Goal: Task Accomplishment & Management: Use online tool/utility

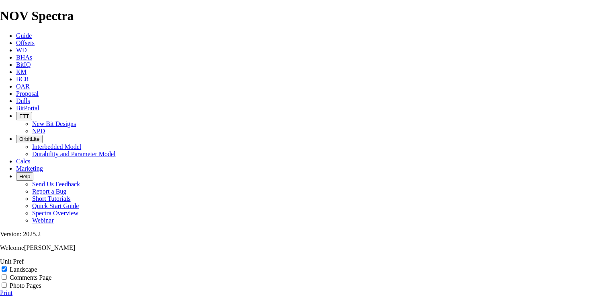
click at [41, 282] on label "Photo Pages" at bounding box center [26, 285] width 32 height 7
click at [7, 282] on input "Photo Pages" at bounding box center [4, 284] width 5 height 5
checkbox input "true"
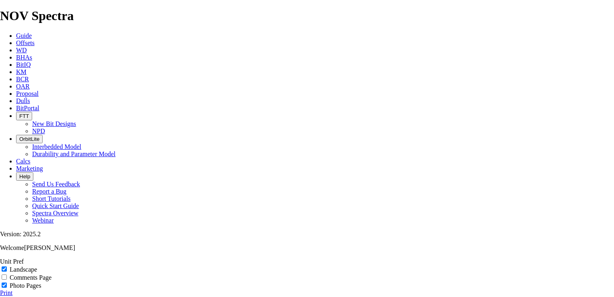
scroll to position [2412, 0]
